Goal: Task Accomplishment & Management: Complete application form

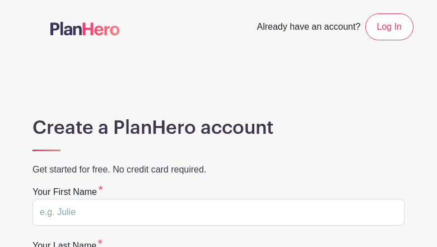
type input "BGEPbrRXUUf"
type input "rFFEOEJxAhppmC"
type input "fred.erdy@gmail.com"
